Goal: Find specific page/section

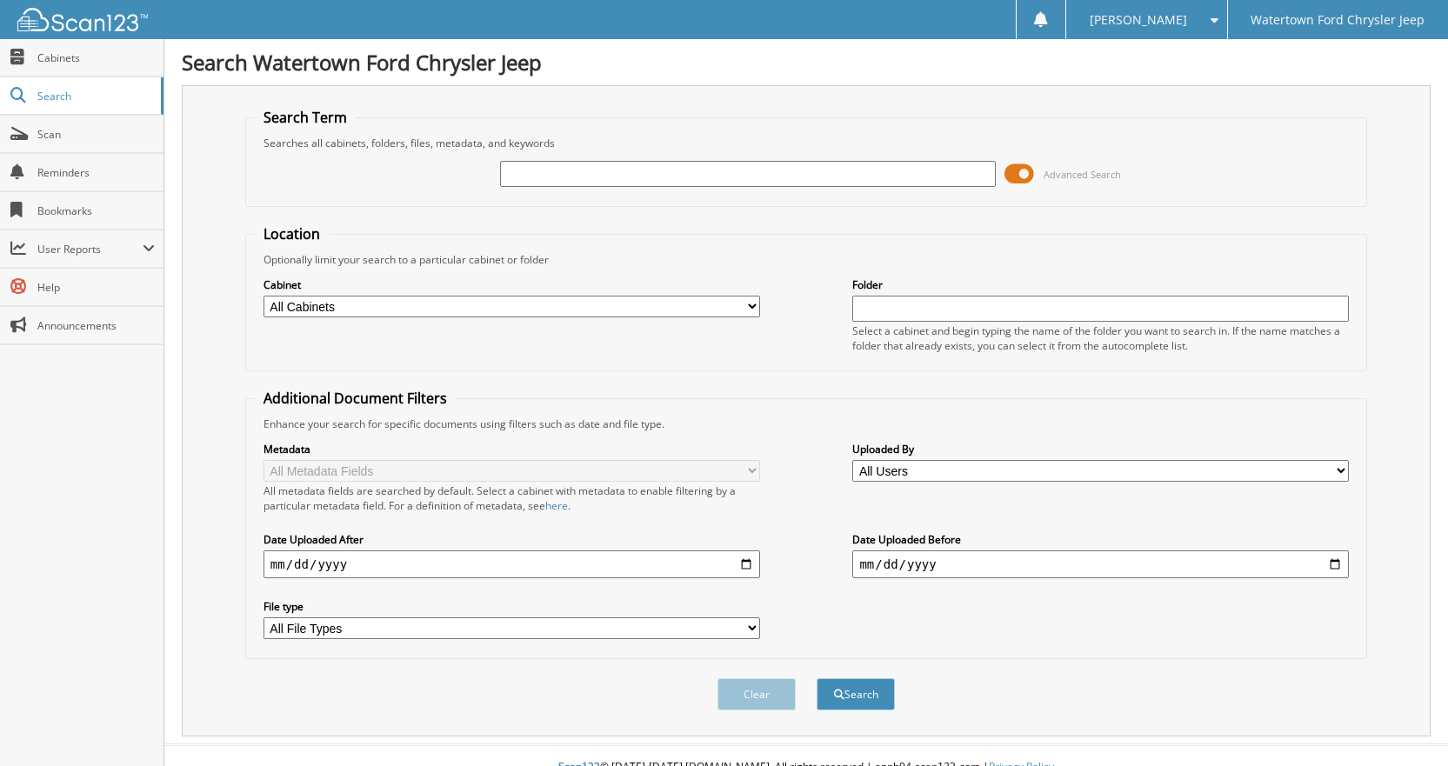
click at [533, 176] on input "text" at bounding box center [748, 174] width 497 height 26
type input "75347"
click at [816, 678] on button "Search" at bounding box center [855, 694] width 78 height 32
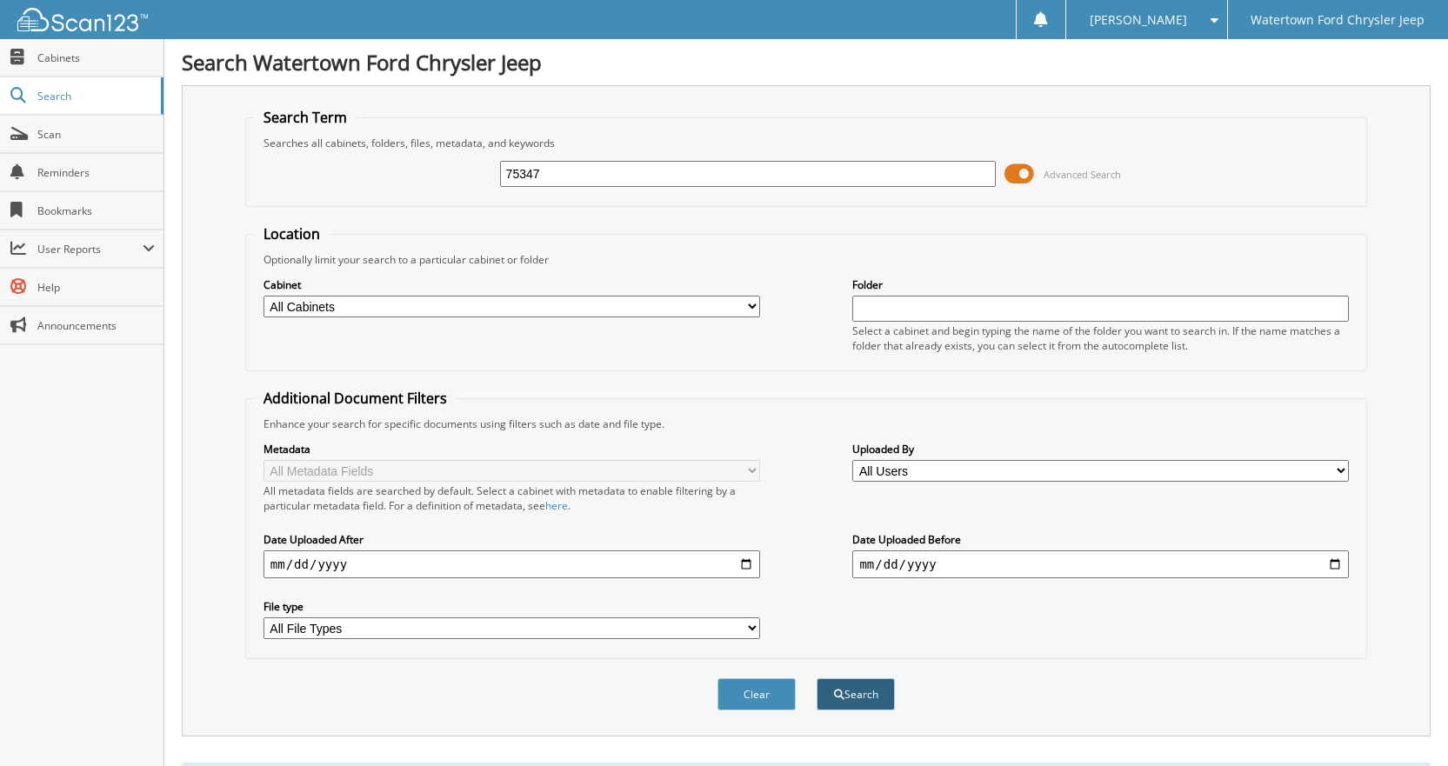
click at [857, 698] on button "Search" at bounding box center [855, 694] width 78 height 32
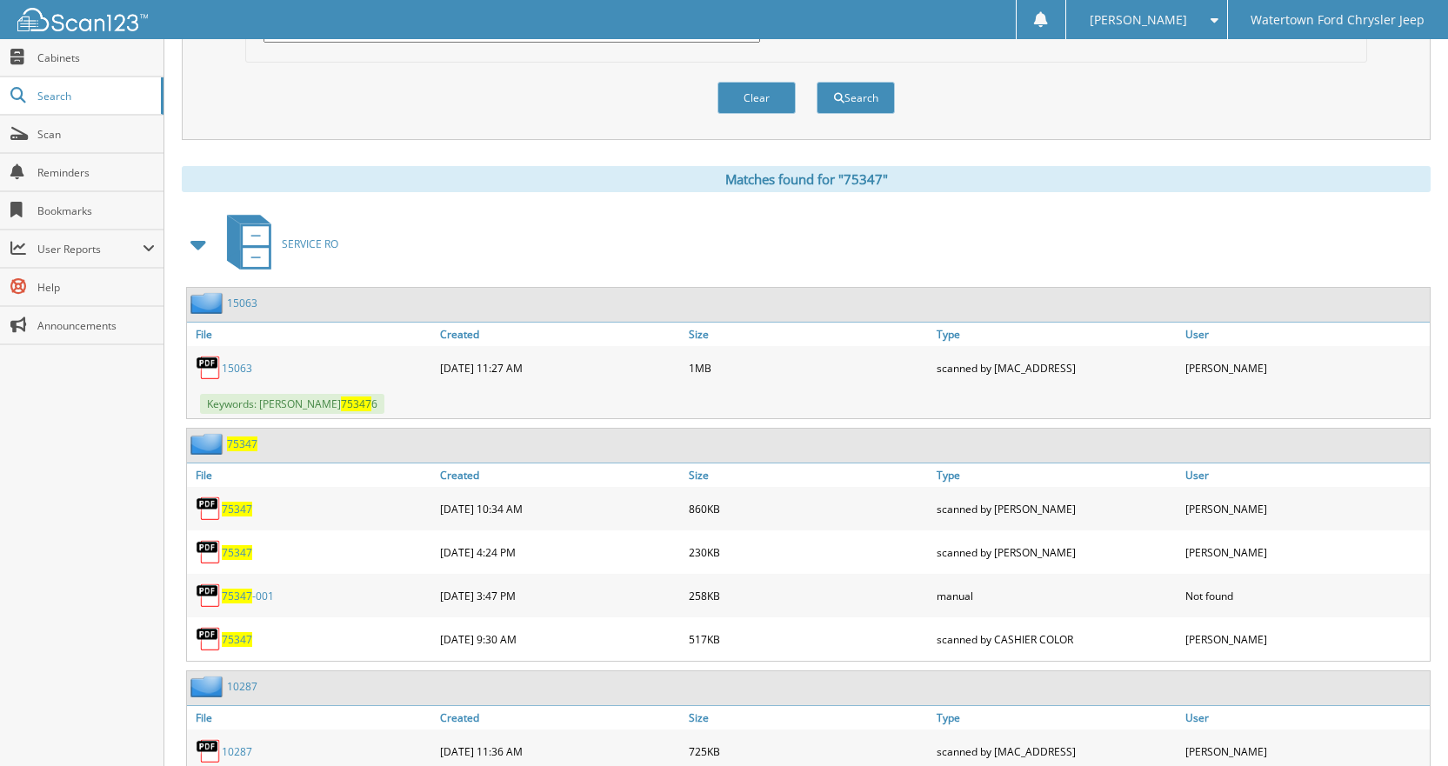
scroll to position [510, 0]
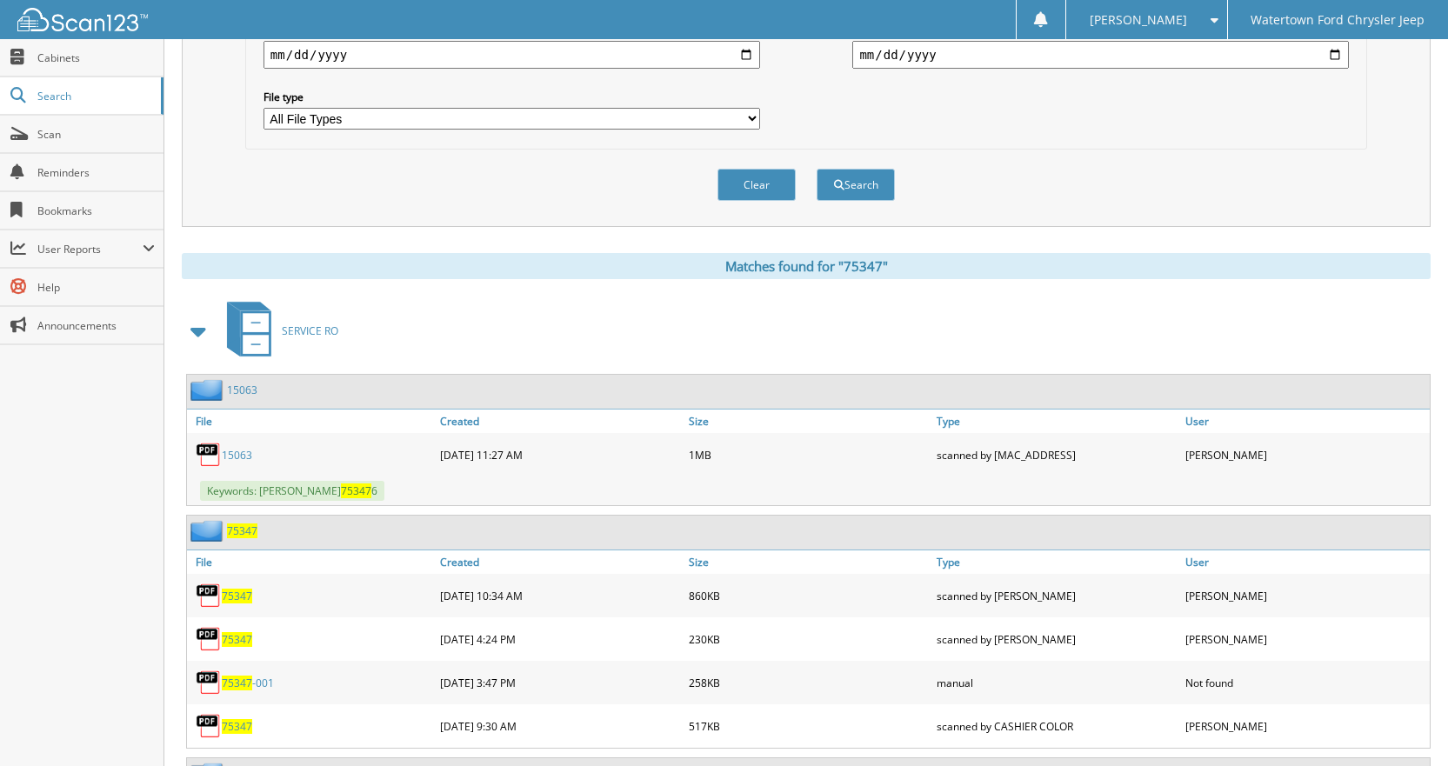
click at [256, 327] on icon at bounding box center [256, 322] width 26 height 19
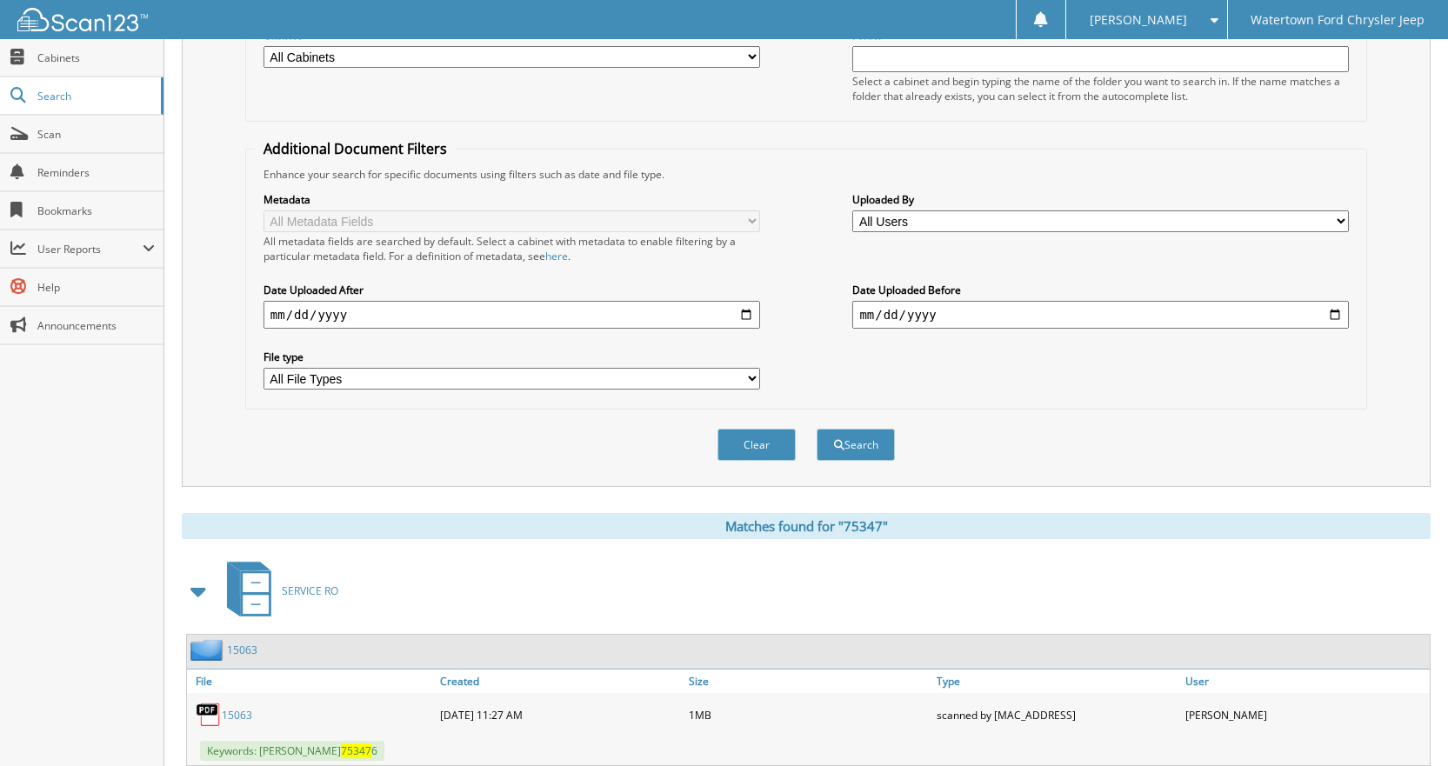
scroll to position [162, 0]
